Goal: Information Seeking & Learning: Learn about a topic

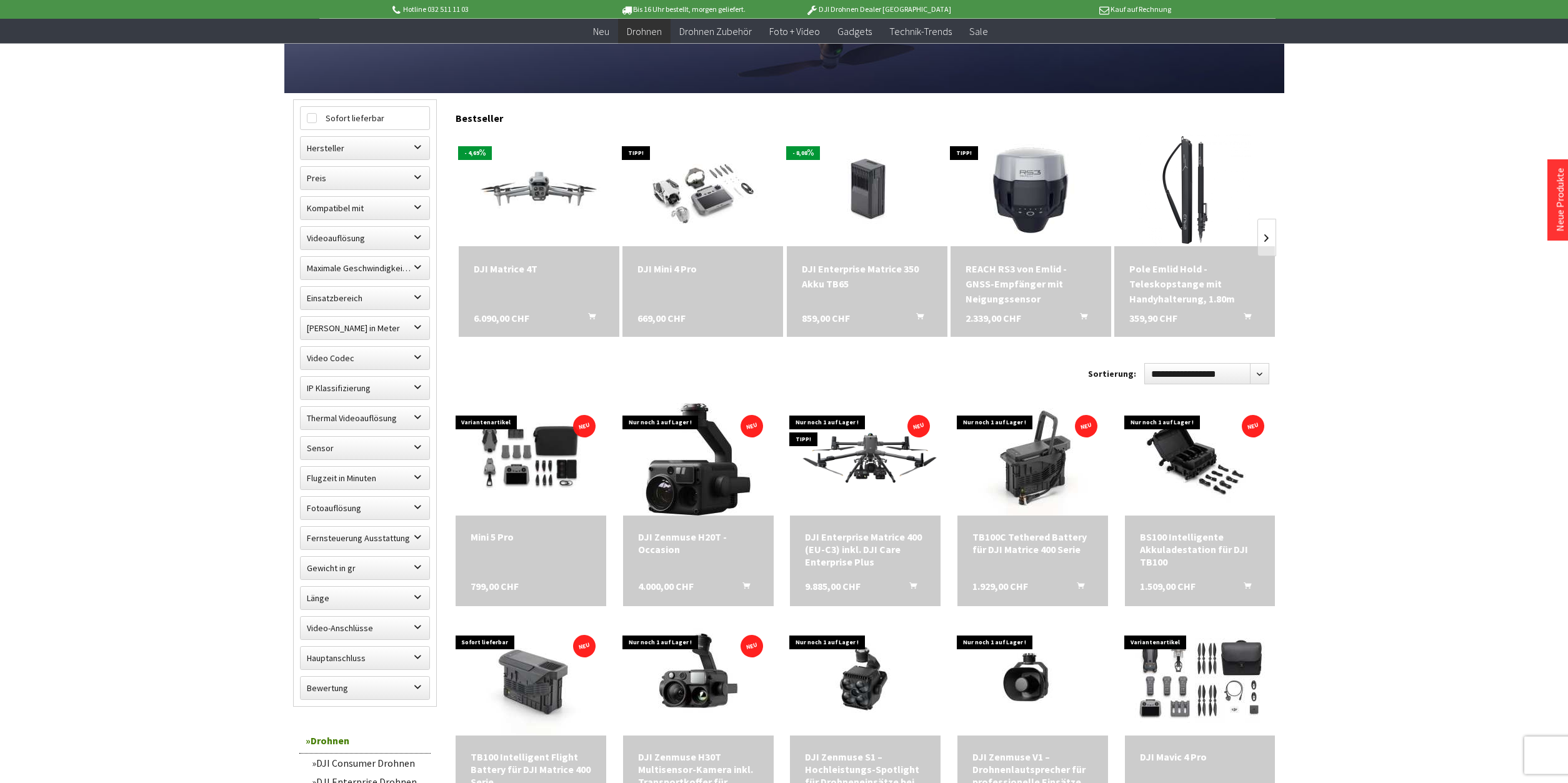
scroll to position [383, 0]
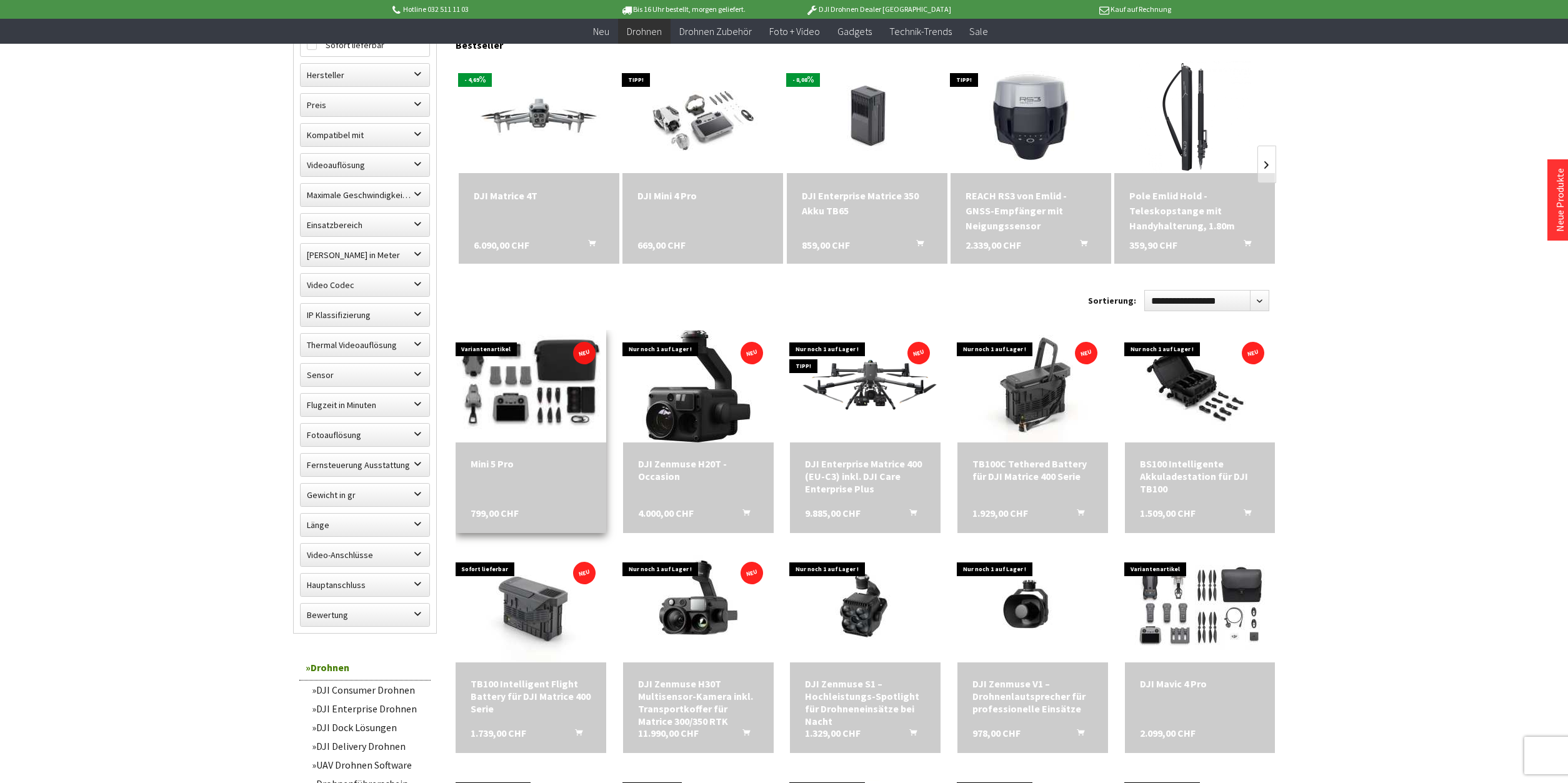
click at [537, 368] on img at bounding box center [531, 387] width 211 height 141
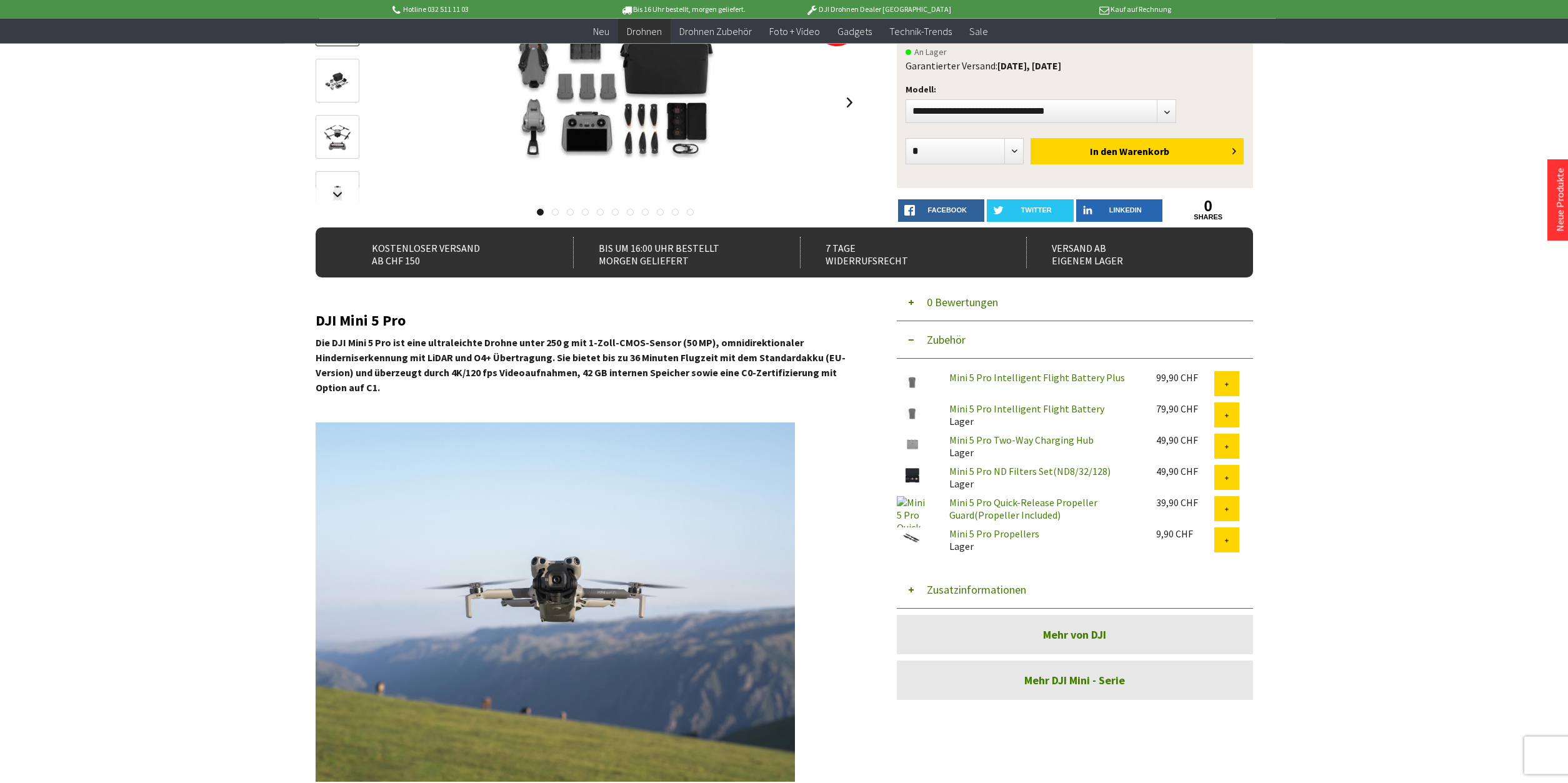
scroll to position [191, 0]
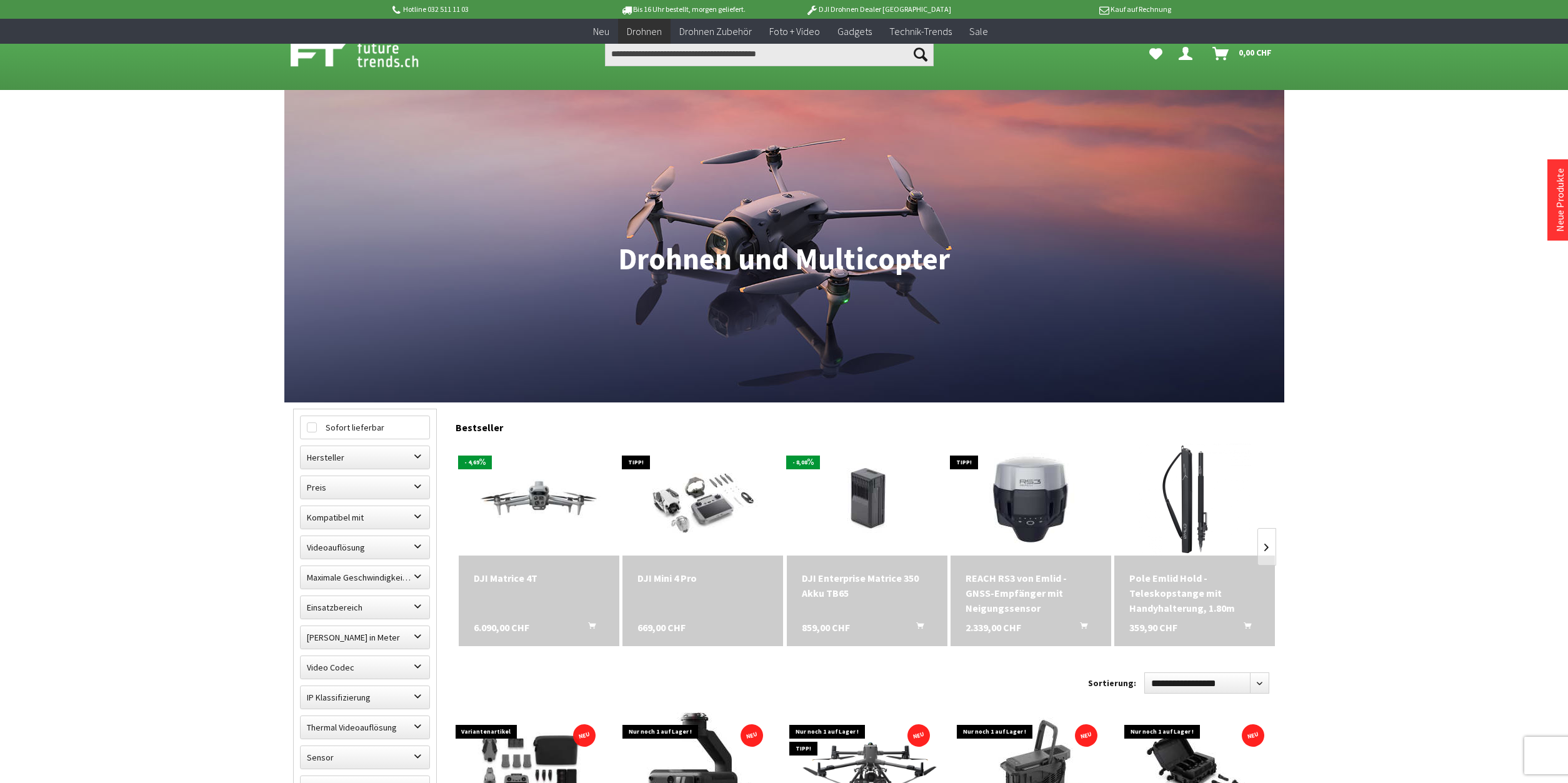
scroll to position [383, 0]
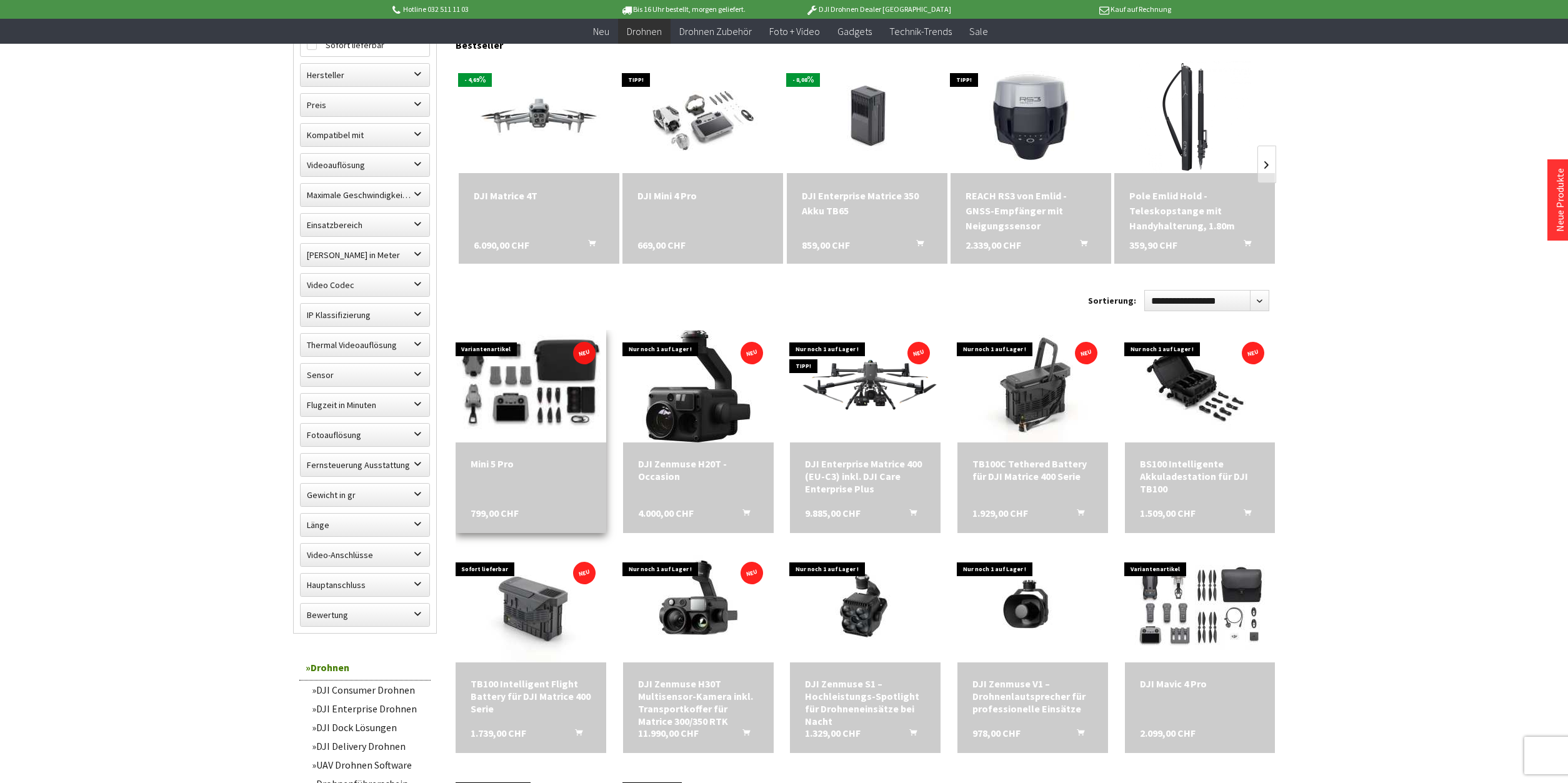
click at [522, 381] on img at bounding box center [531, 387] width 211 height 141
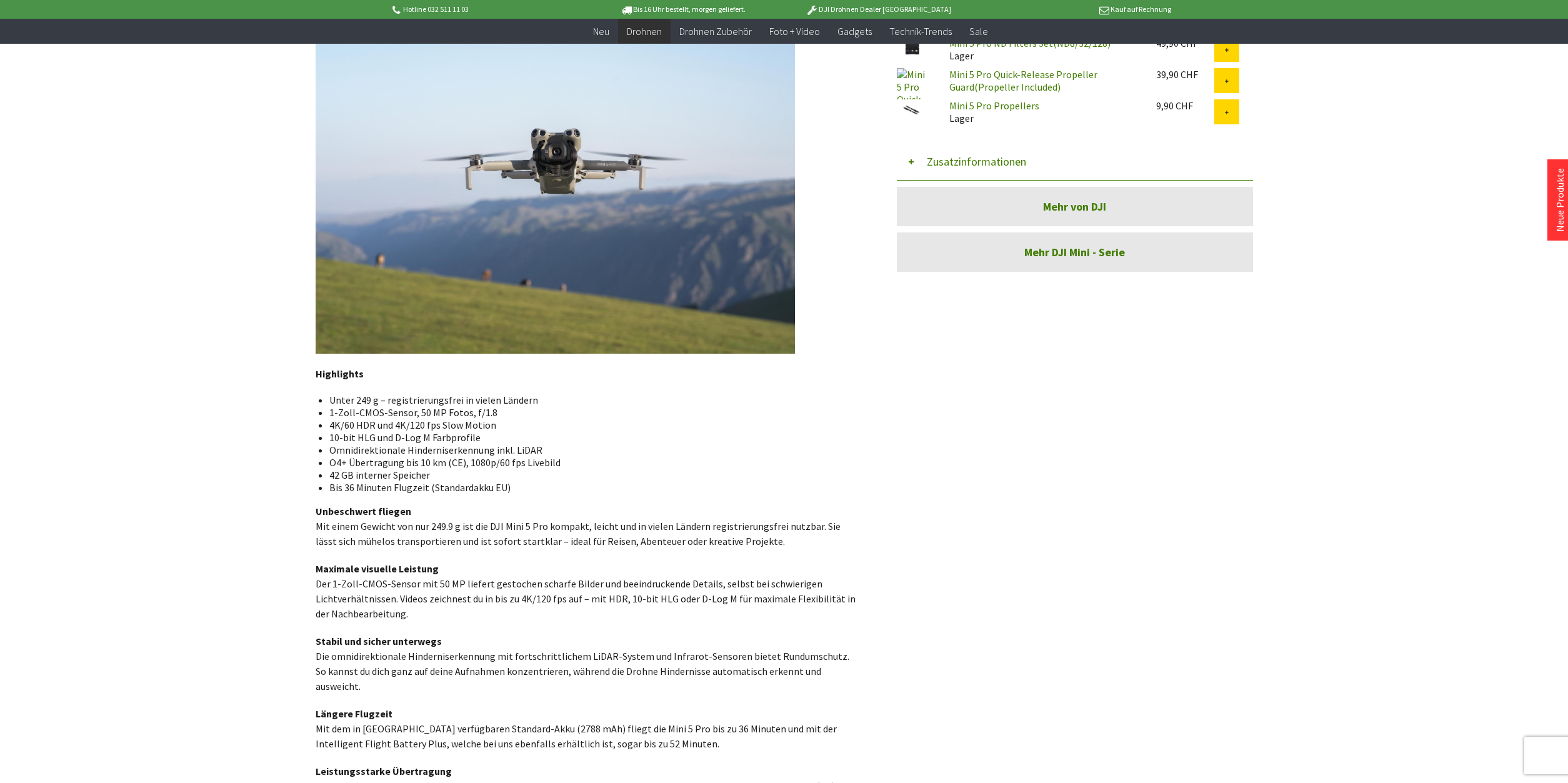
scroll to position [227, 0]
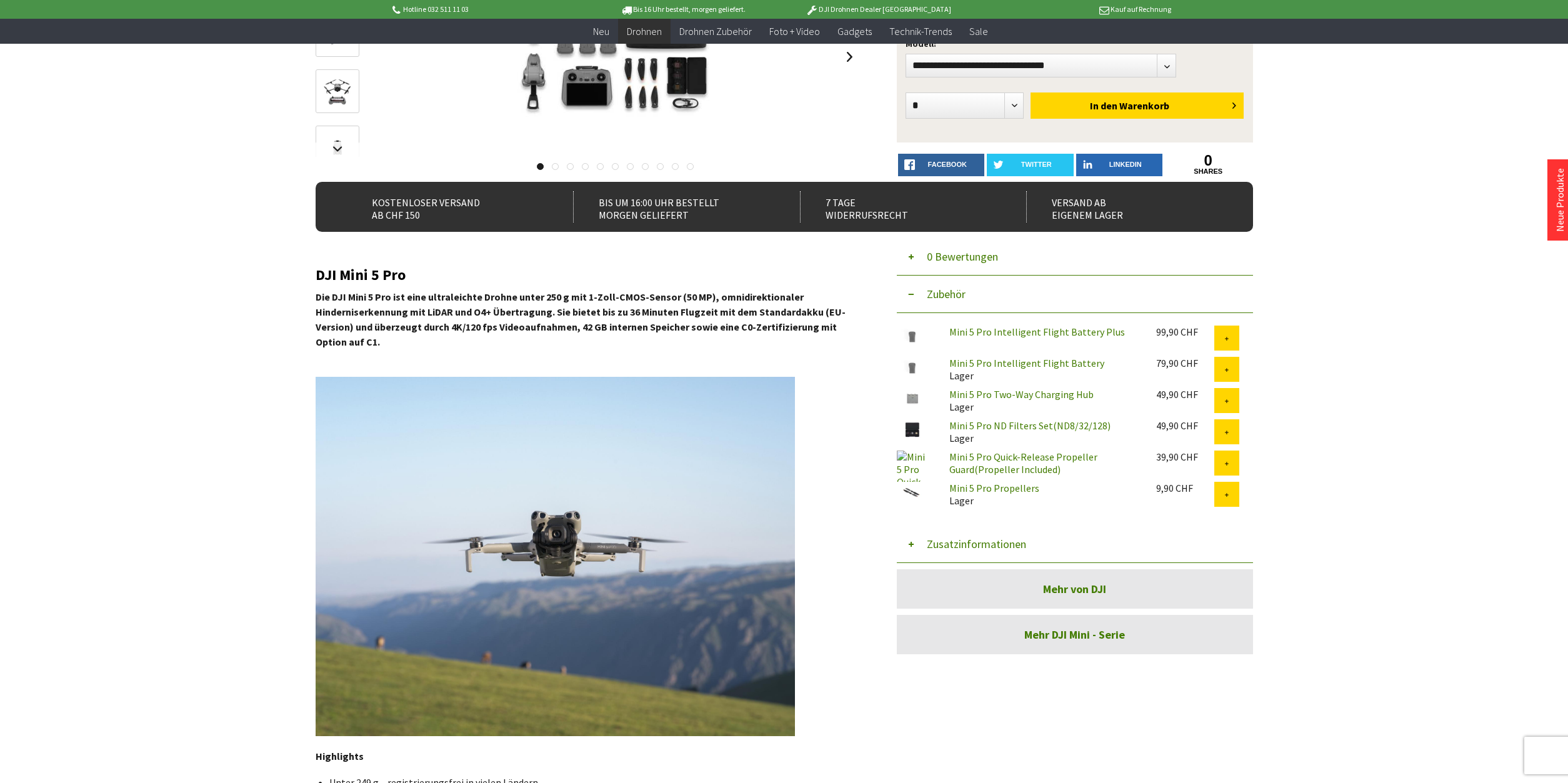
click at [1024, 332] on link "Mini 5 Pro Intelligent Flight Battery Plus" at bounding box center [1037, 332] width 176 height 13
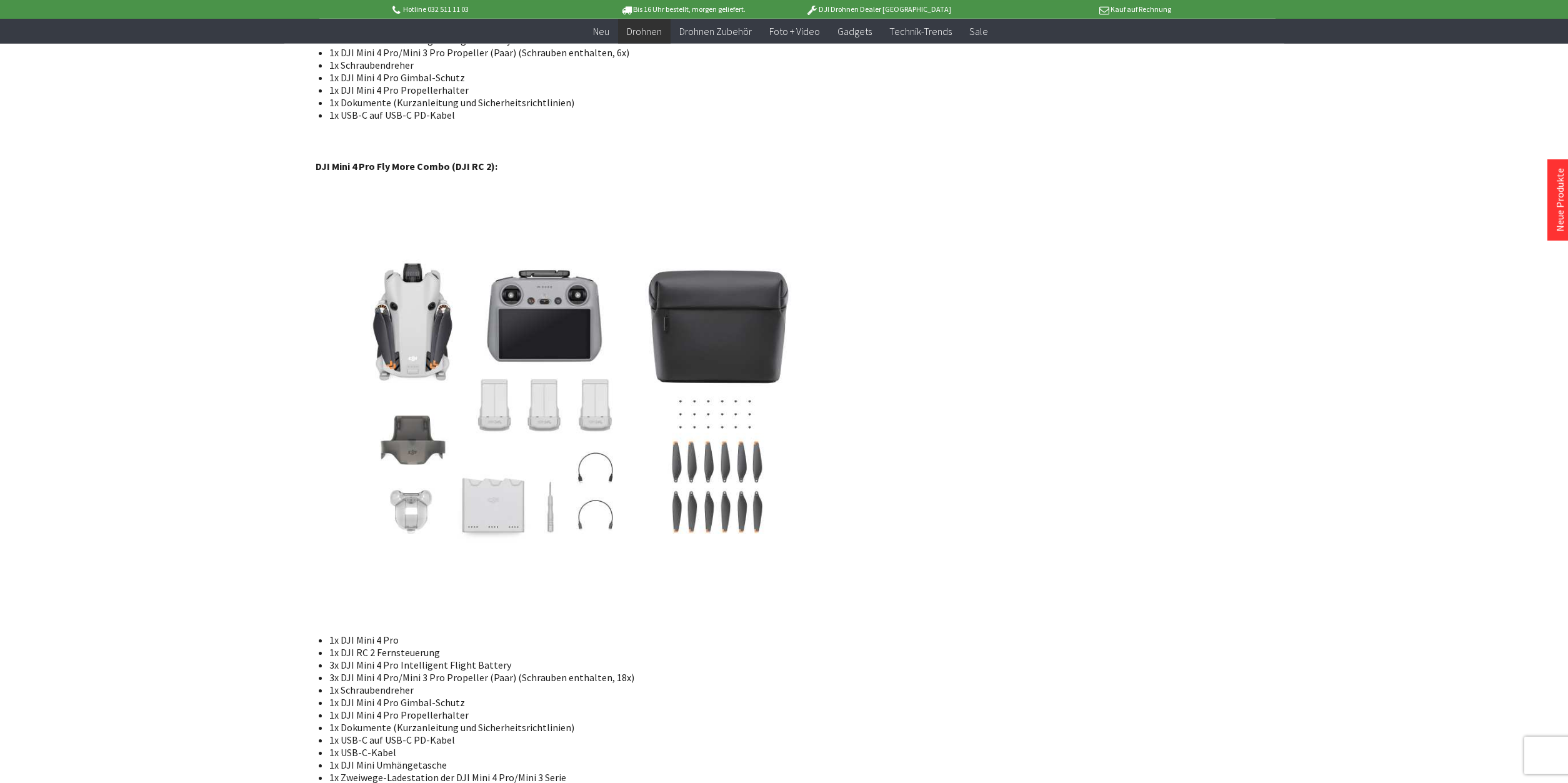
scroll to position [7697, 0]
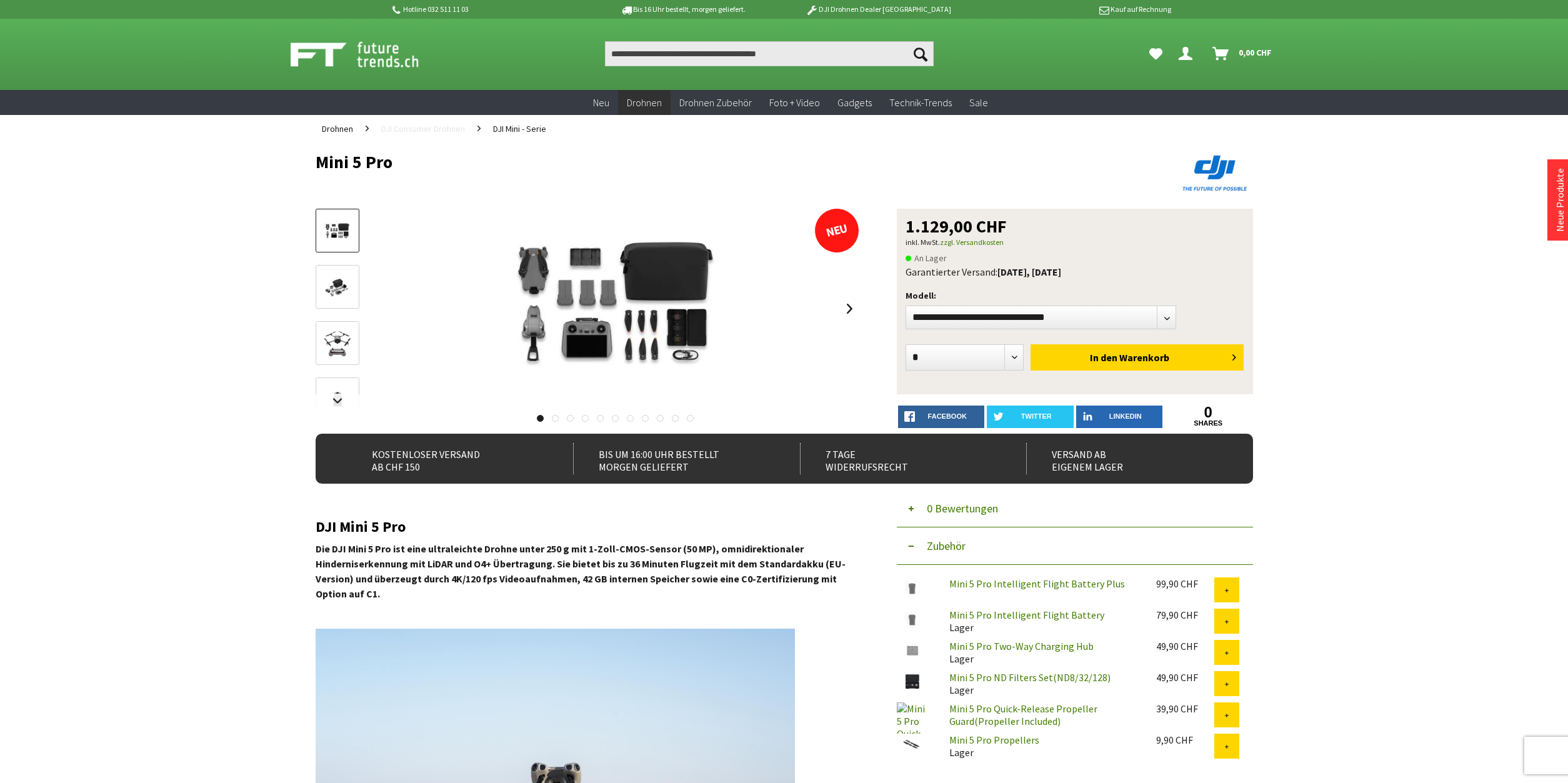
click at [443, 129] on span "DJI Consumer Drohnen" at bounding box center [423, 128] width 84 height 11
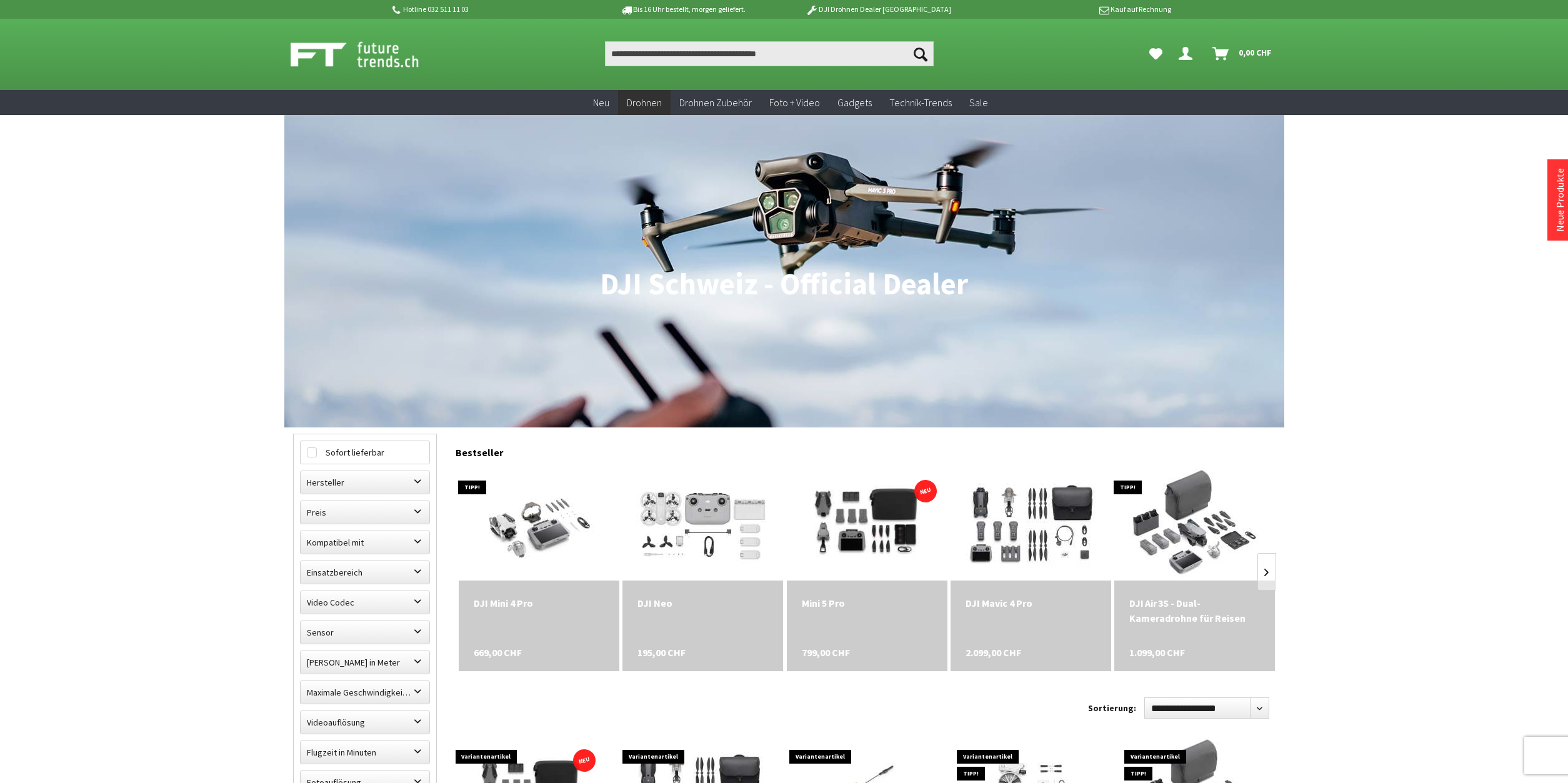
click at [490, 604] on div "DJI Mini 4 Pro" at bounding box center [539, 603] width 130 height 15
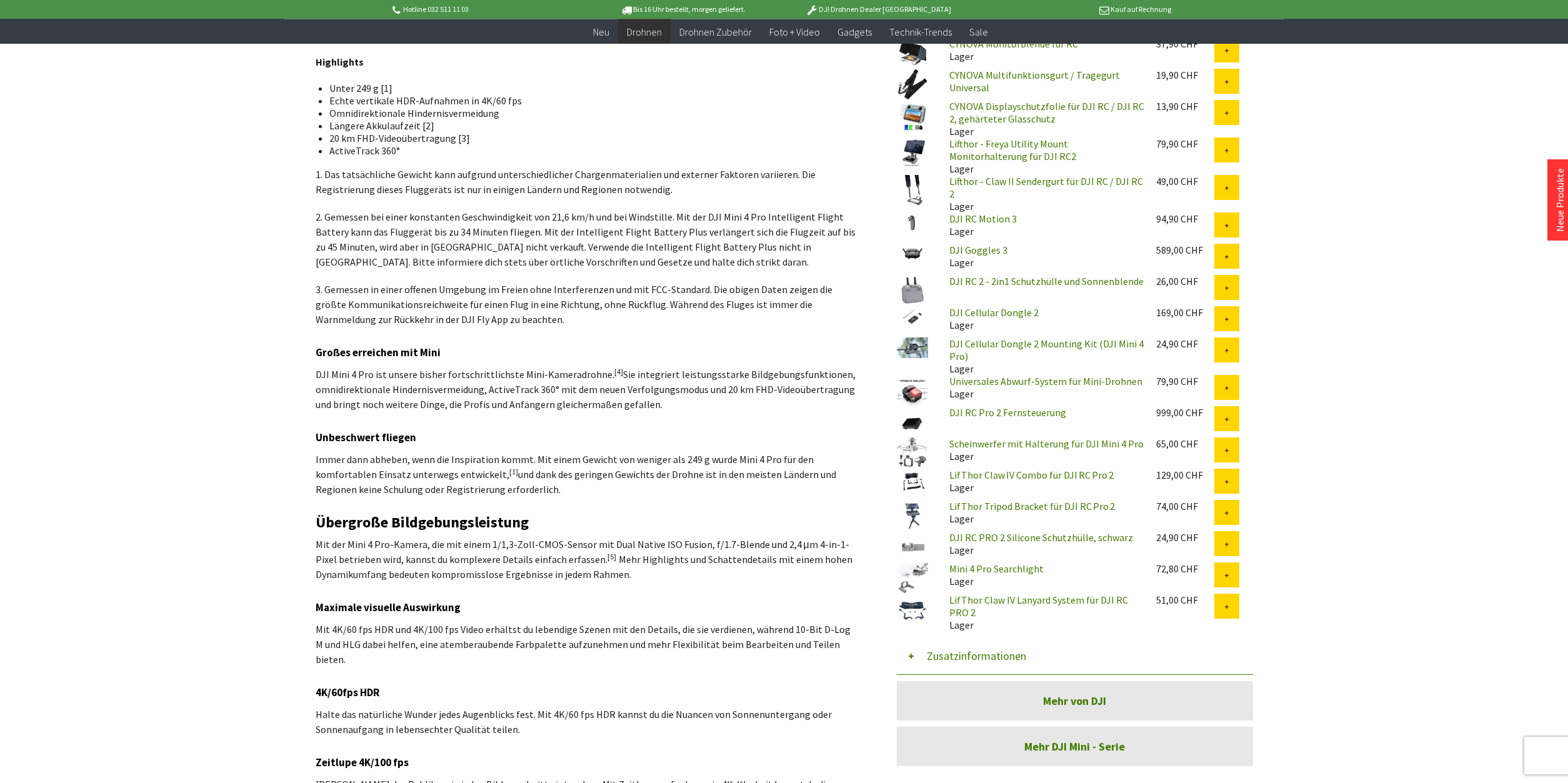
scroll to position [956, 0]
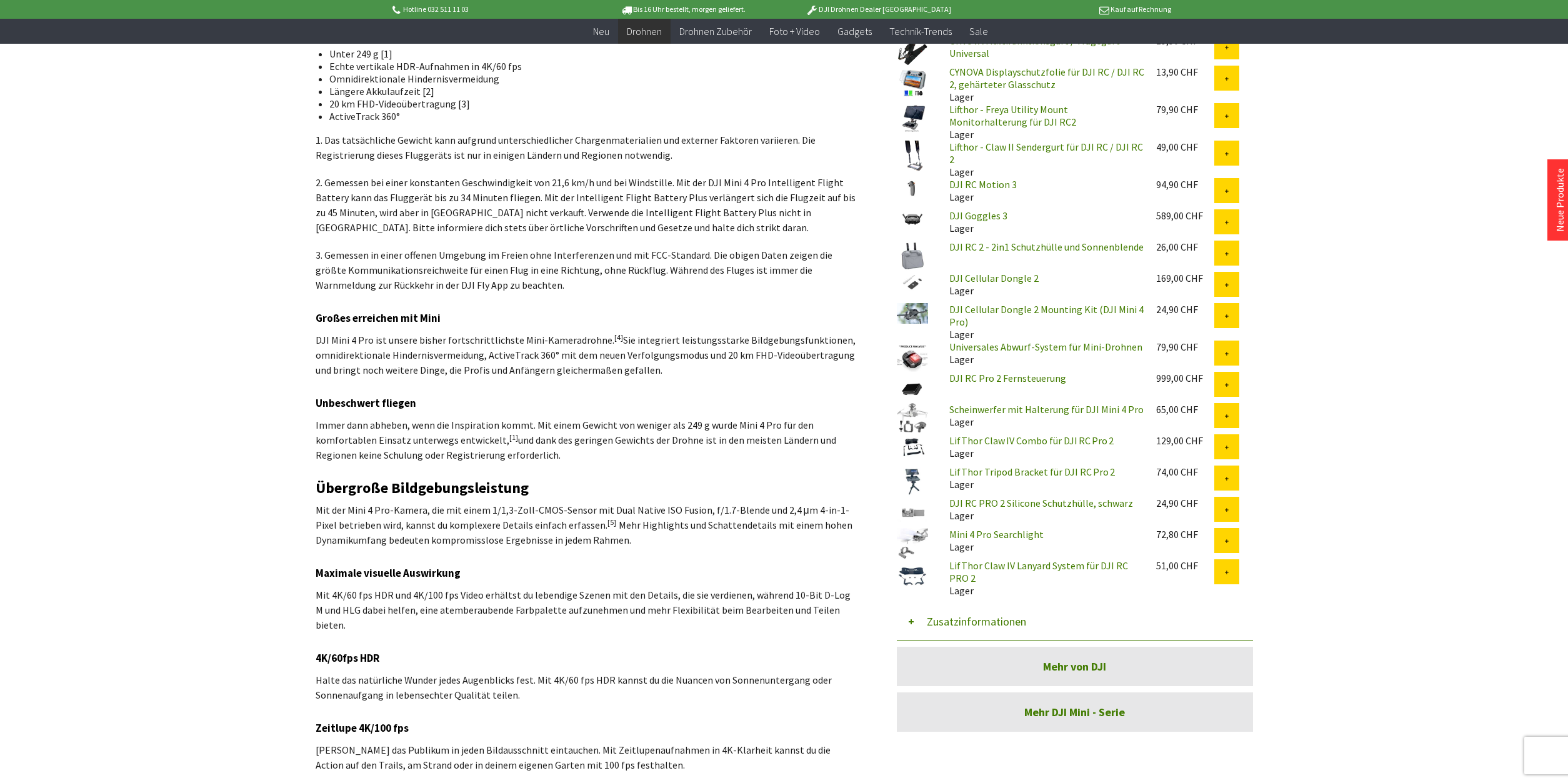
click at [909, 609] on button "Zusatzinformationen" at bounding box center [1074, 622] width 356 height 38
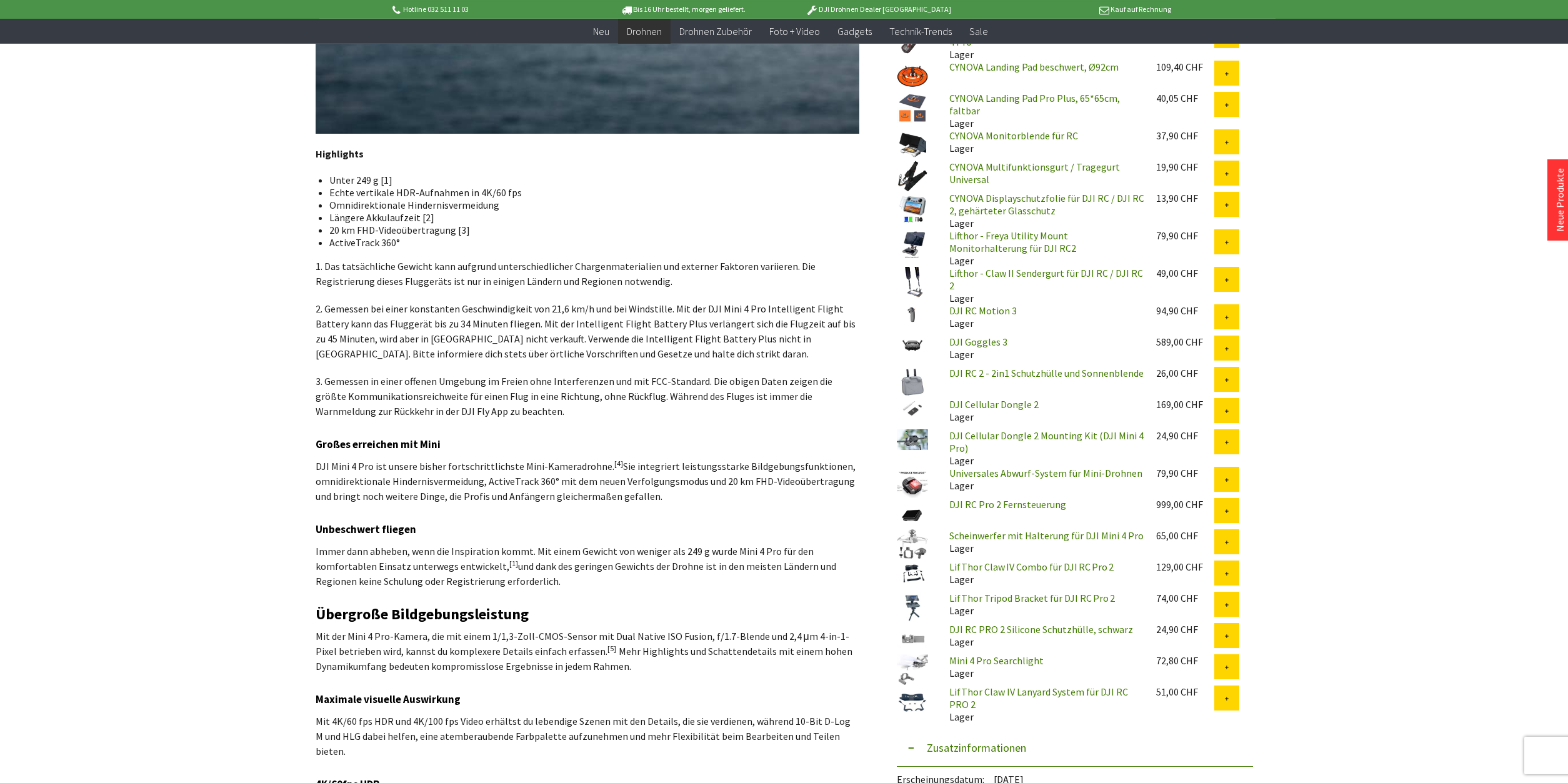
scroll to position [829, 0]
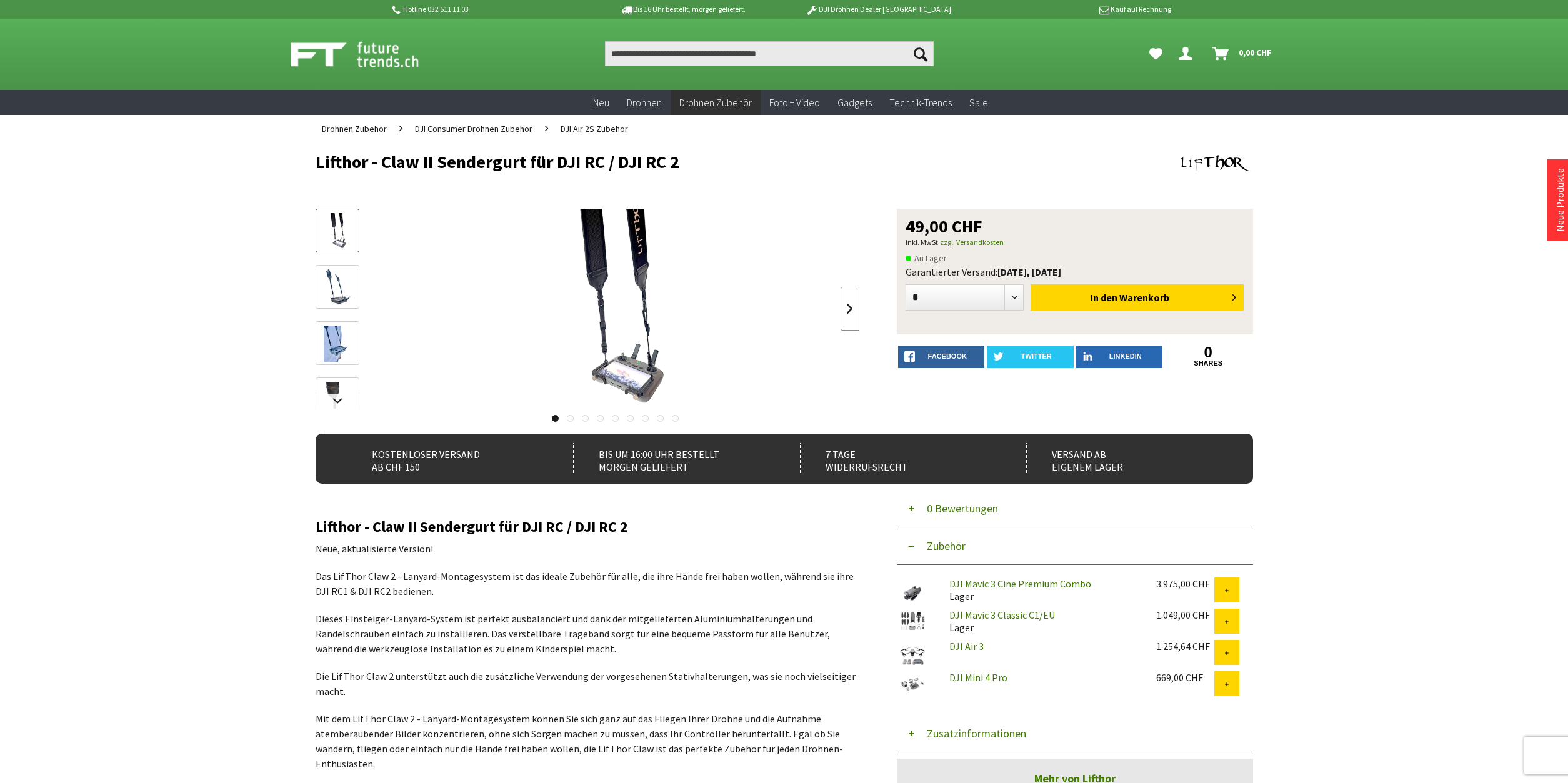
click at [847, 311] on link at bounding box center [850, 309] width 18 height 43
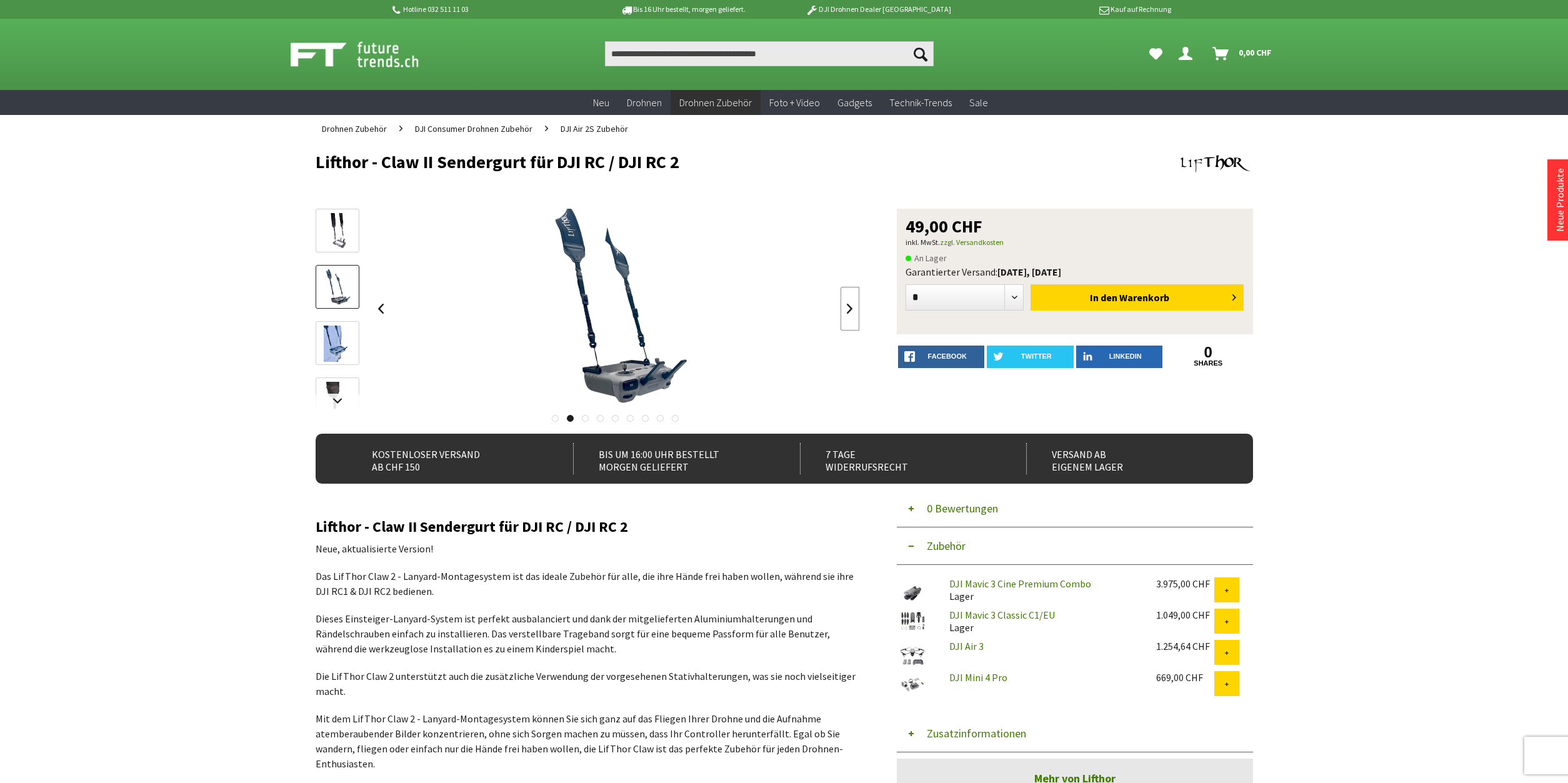
click at [847, 311] on link at bounding box center [850, 309] width 18 height 43
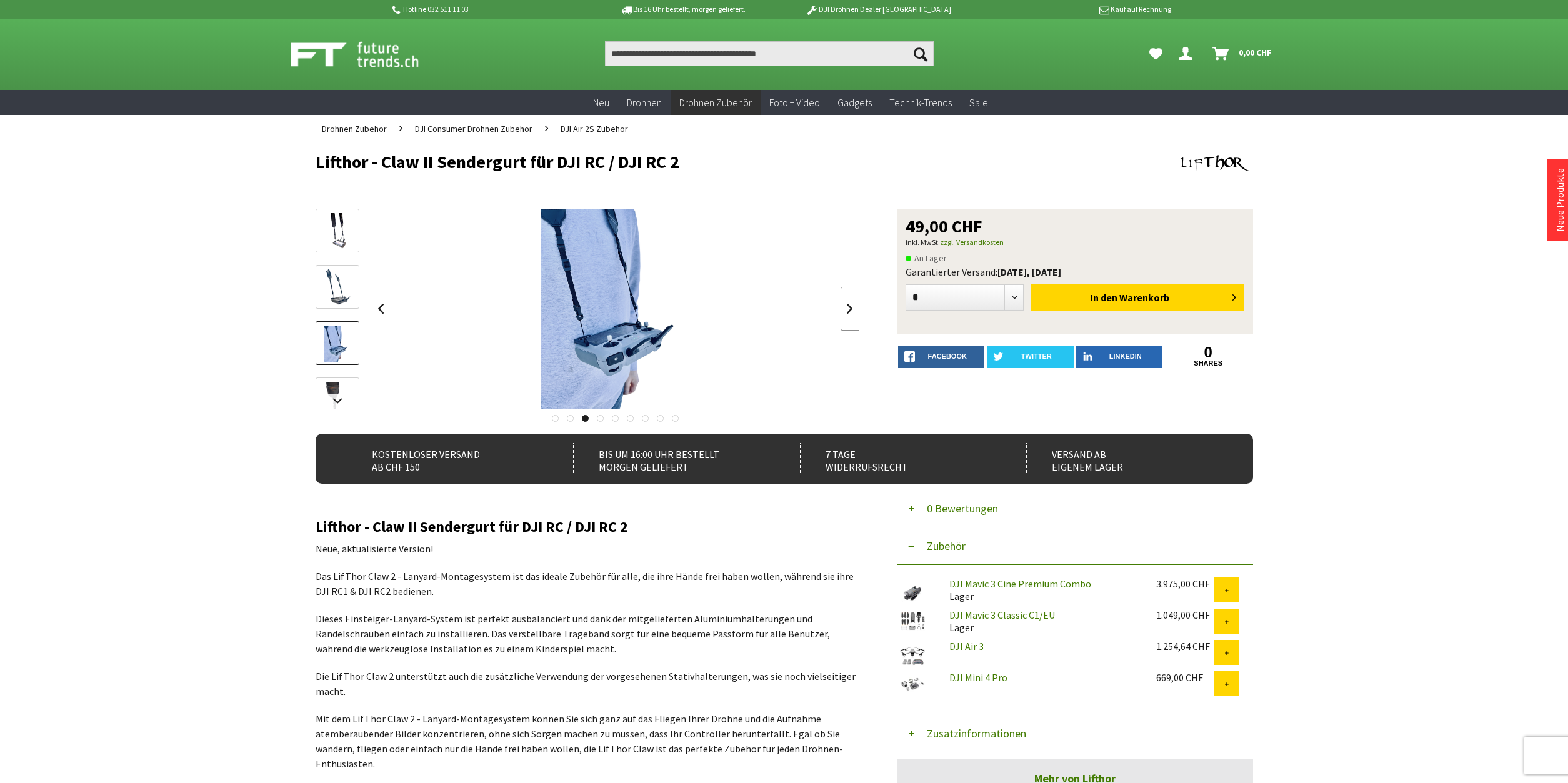
click at [847, 311] on link at bounding box center [850, 309] width 18 height 43
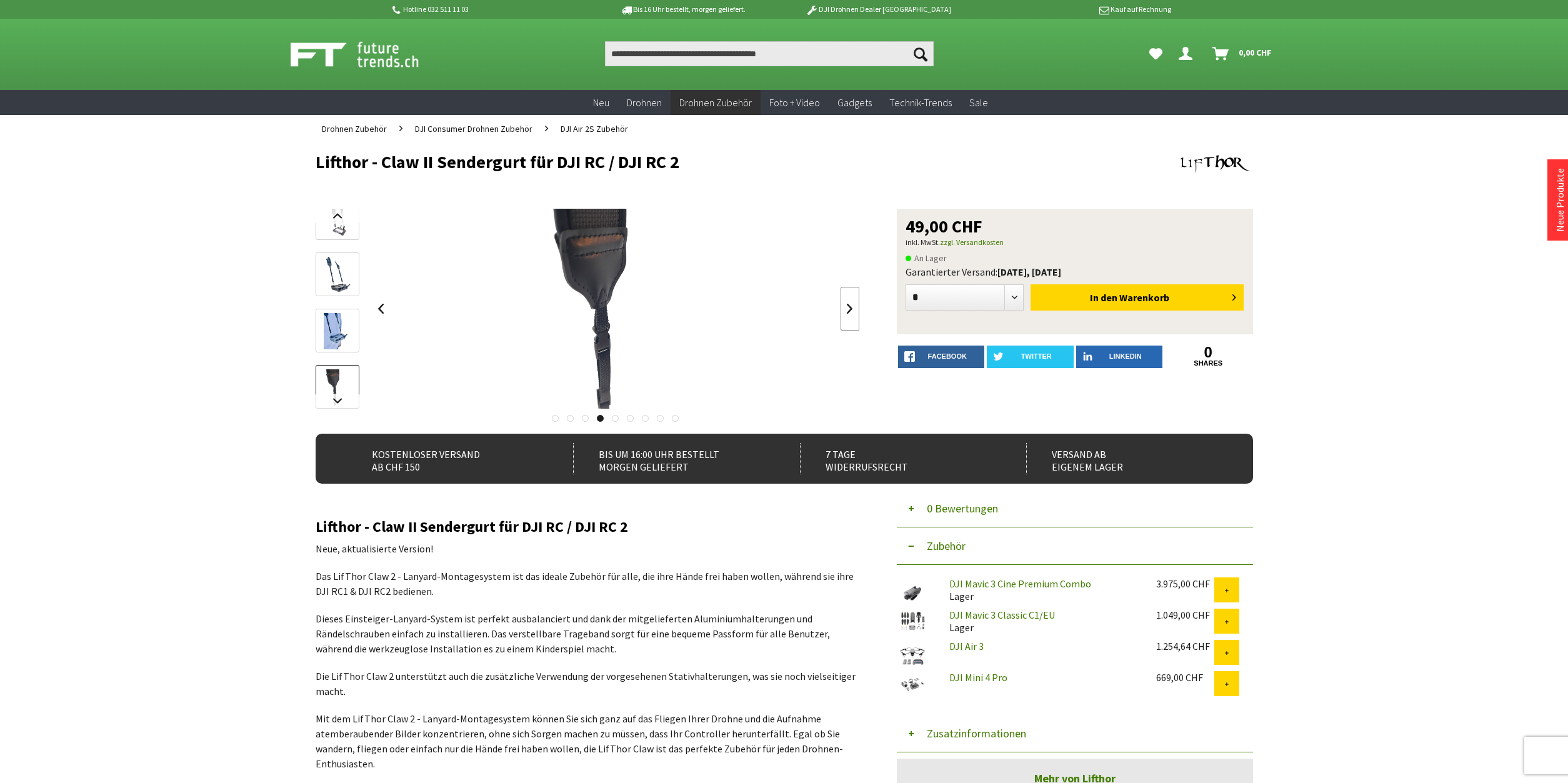
click at [847, 311] on link at bounding box center [850, 309] width 18 height 43
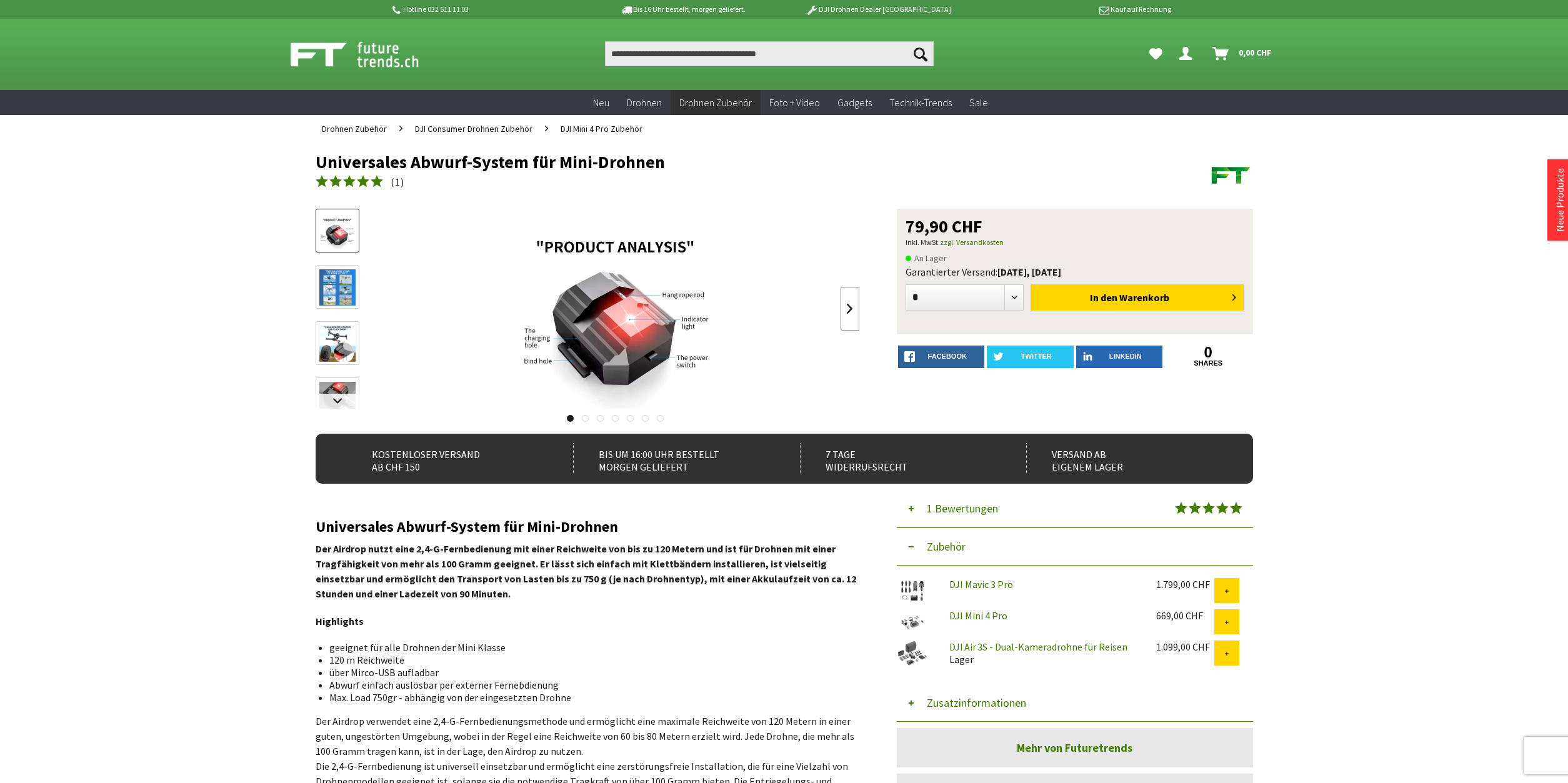
click at [847, 304] on link at bounding box center [850, 309] width 18 height 43
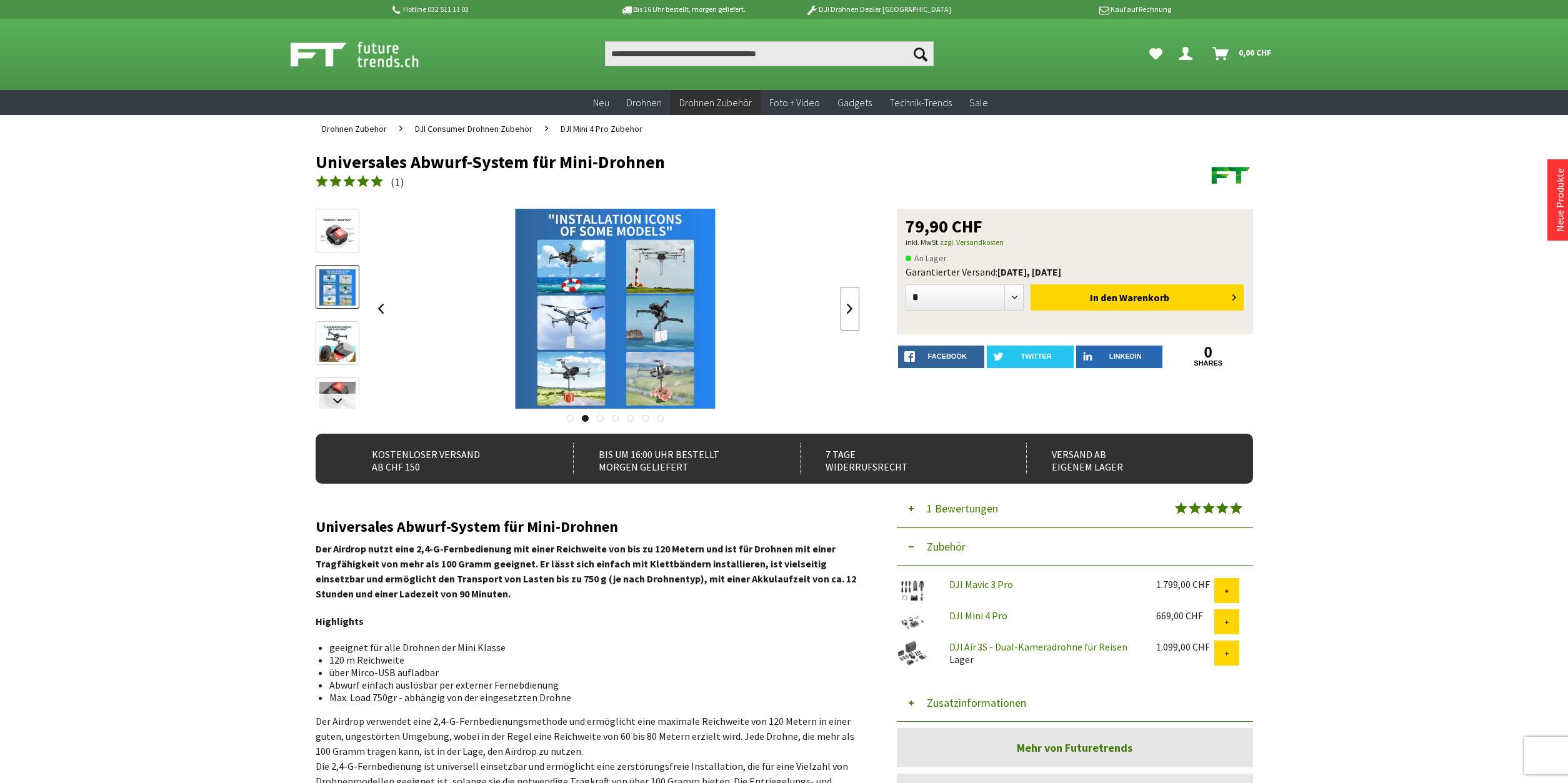
click at [847, 304] on link at bounding box center [850, 309] width 18 height 43
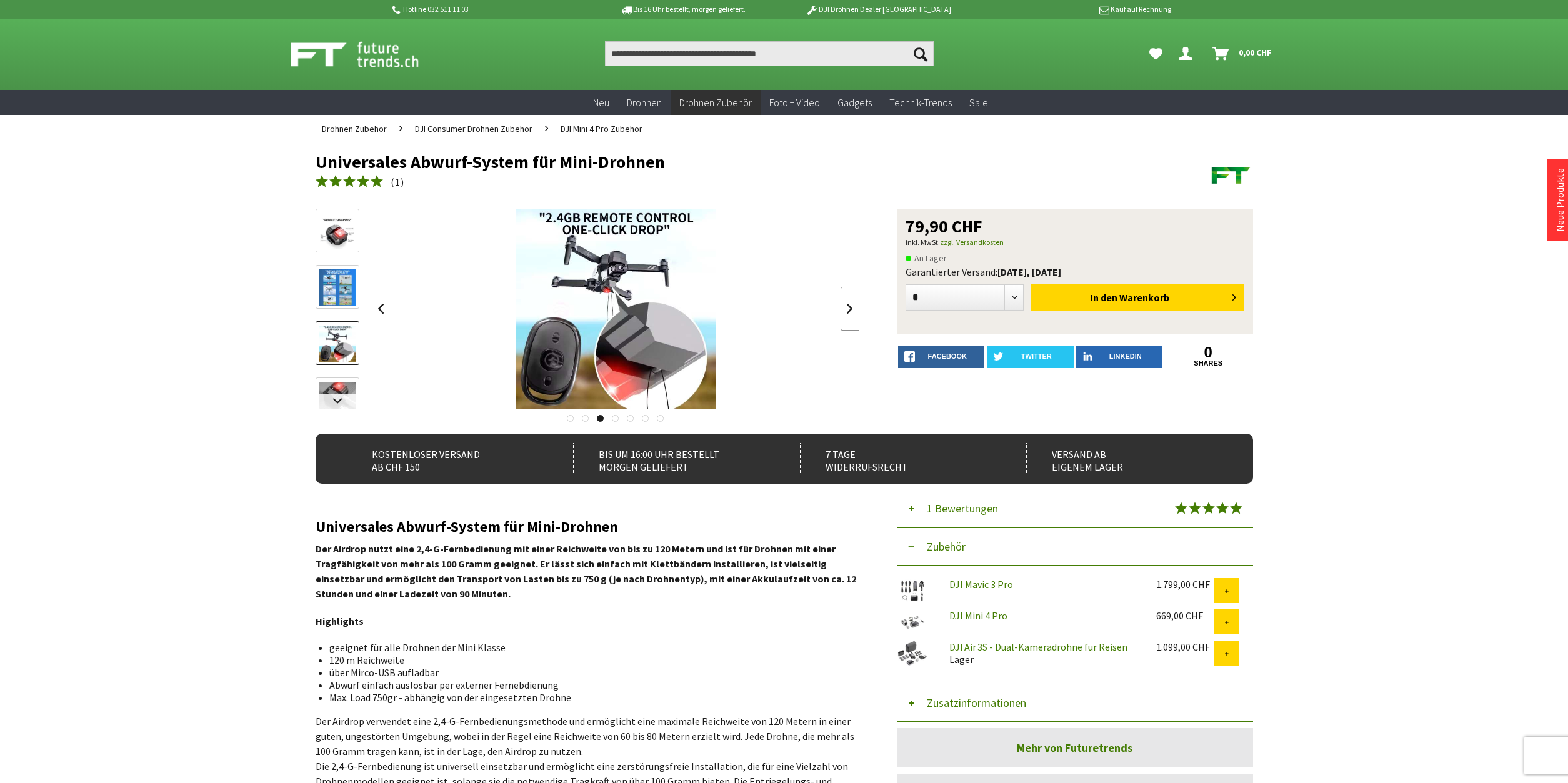
click at [847, 304] on link at bounding box center [850, 309] width 18 height 43
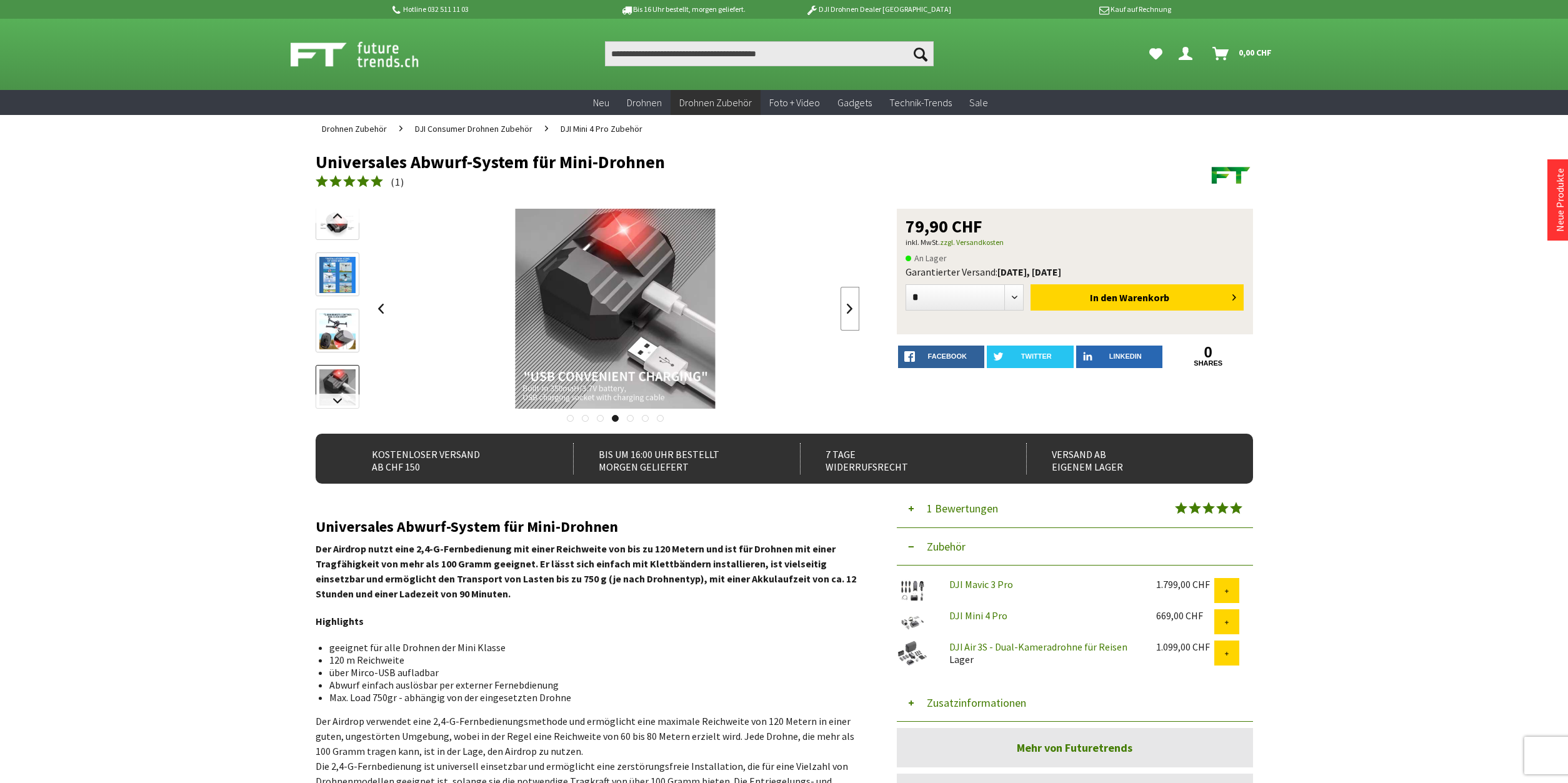
click at [847, 304] on link at bounding box center [850, 309] width 18 height 43
